Goal: Task Accomplishment & Management: Use online tool/utility

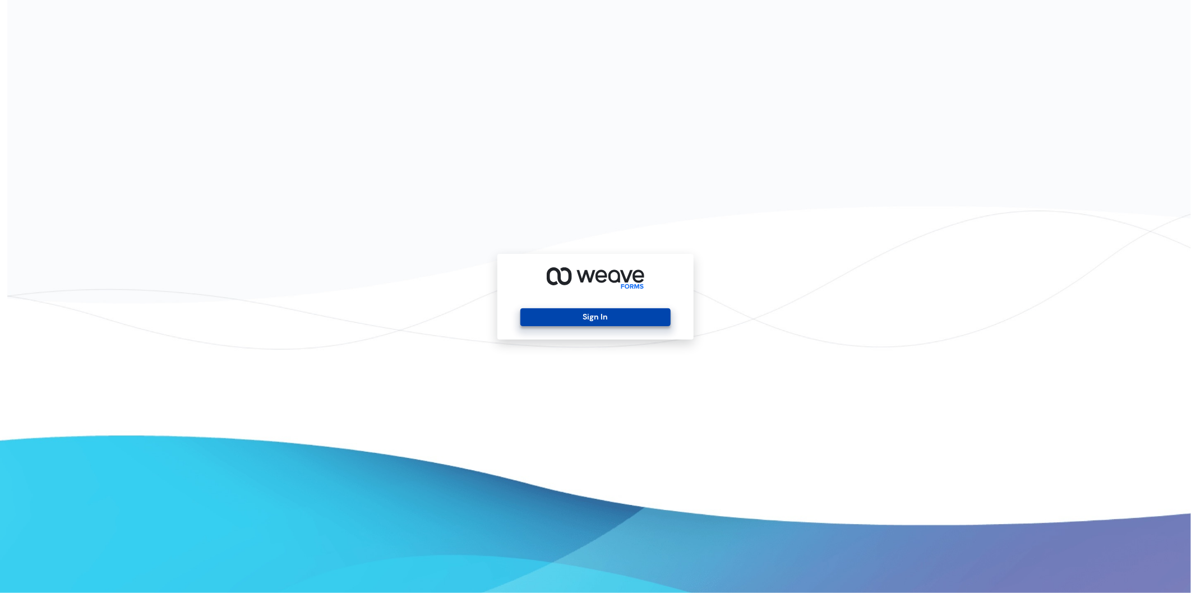
click at [598, 319] on button "Sign In" at bounding box center [595, 317] width 150 height 18
